Goal: Navigation & Orientation: Find specific page/section

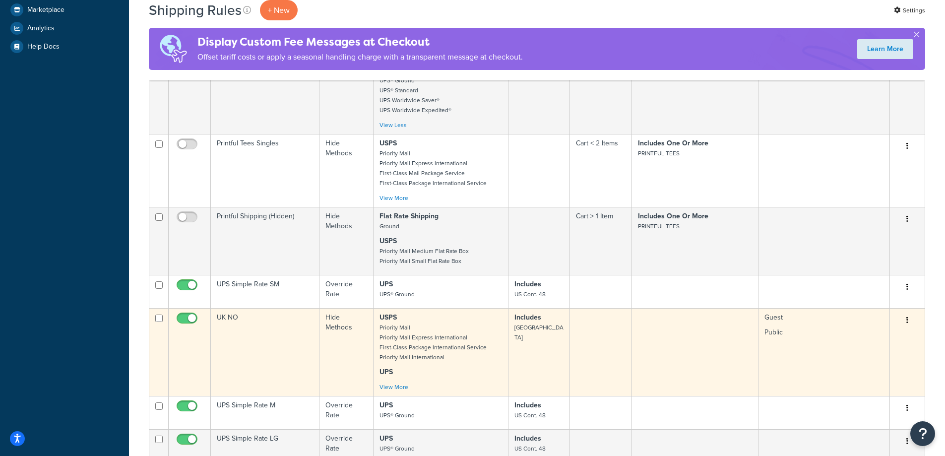
scroll to position [50, 0]
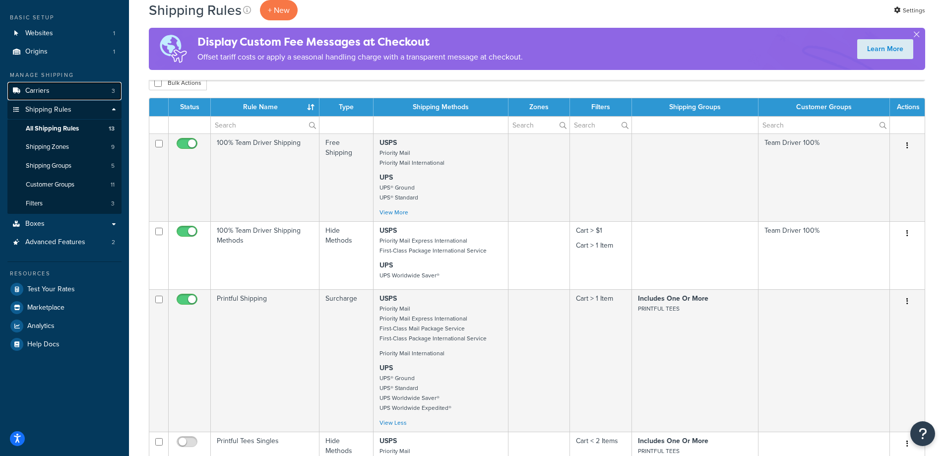
click at [48, 89] on span "Carriers" at bounding box center [37, 91] width 24 height 8
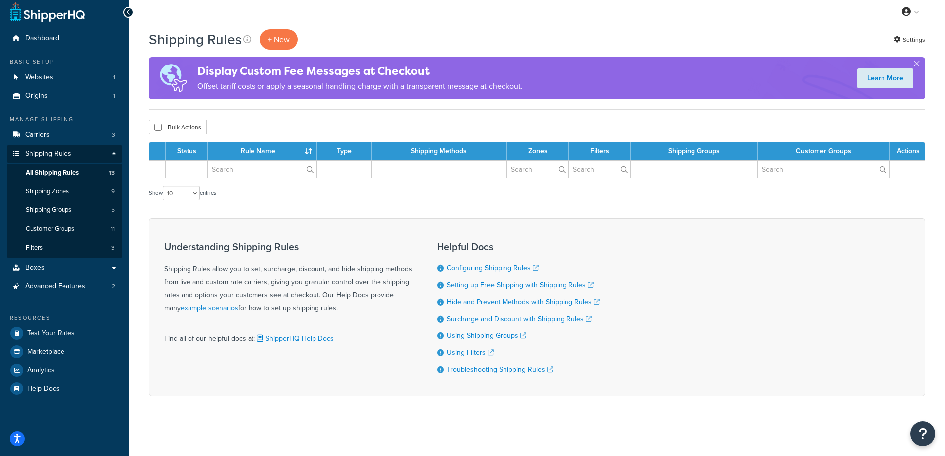
click at [408, 109] on div "Shipping Rules + New Settings Display Custom Fee Messages at Checkout Offset ta…" at bounding box center [537, 230] width 816 height 402
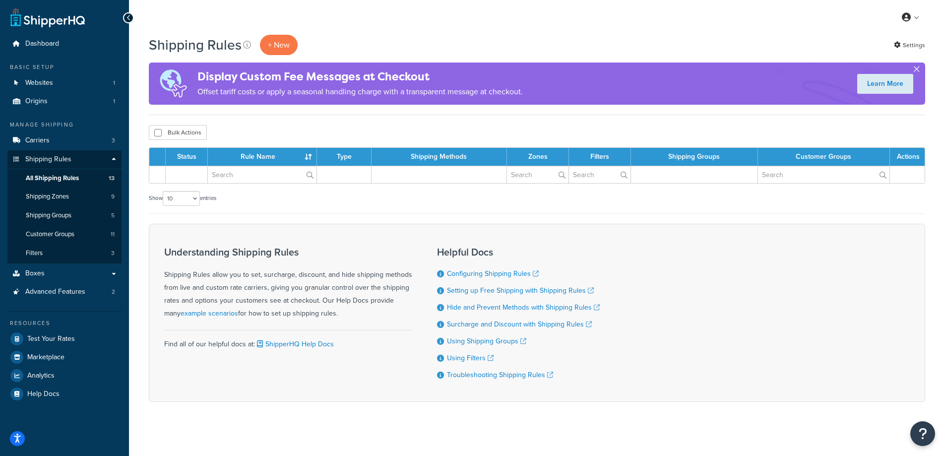
click at [917, 70] on button "button" at bounding box center [916, 71] width 2 height 2
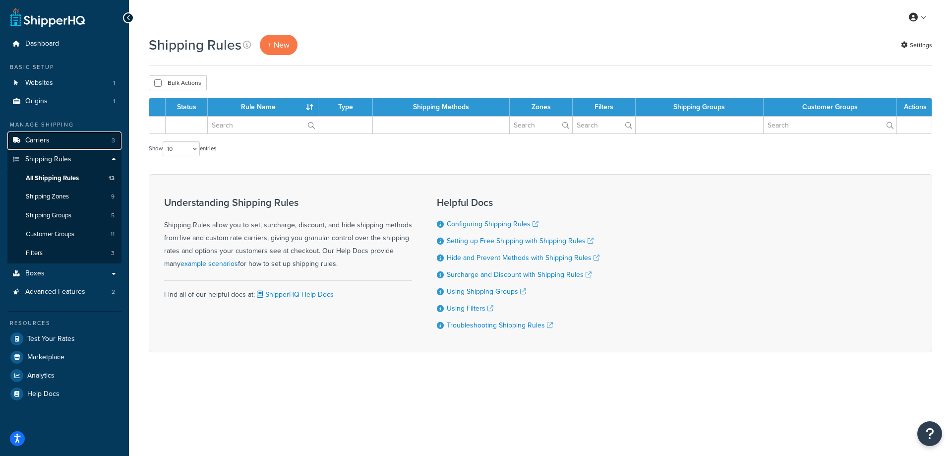
click at [41, 145] on link "Carriers 3" at bounding box center [64, 140] width 114 height 18
